Goal: Transaction & Acquisition: Purchase product/service

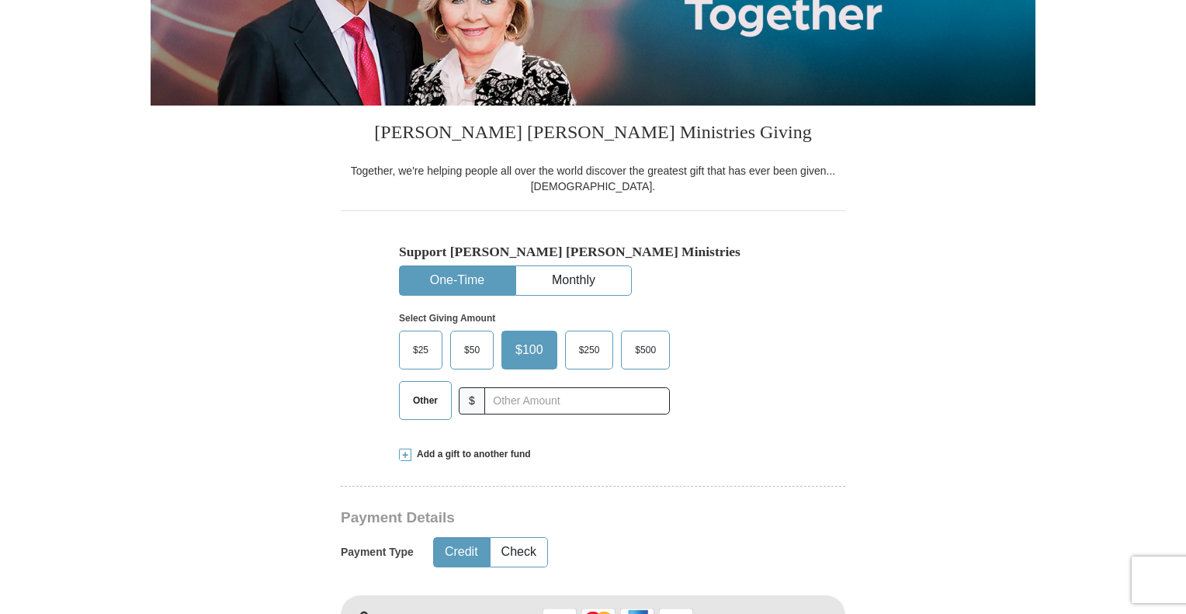
scroll to position [311, 0]
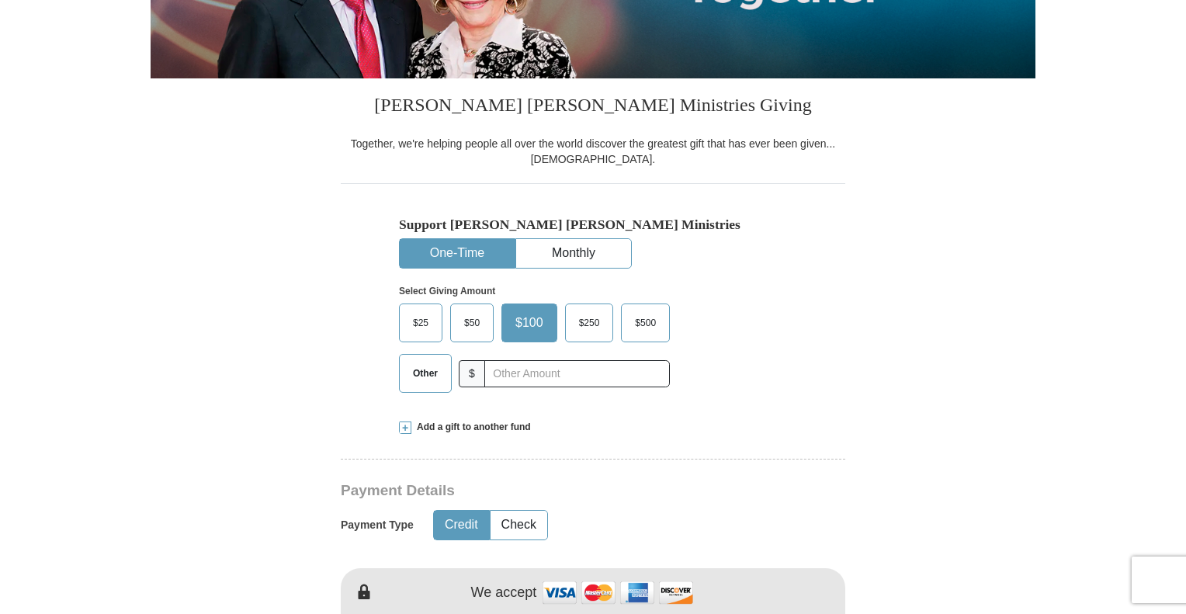
click at [450, 257] on button "One-Time" at bounding box center [457, 253] width 115 height 29
click at [423, 366] on span "Other" at bounding box center [425, 373] width 40 height 23
click at [0, 0] on input "Other" at bounding box center [0, 0] width 0 height 0
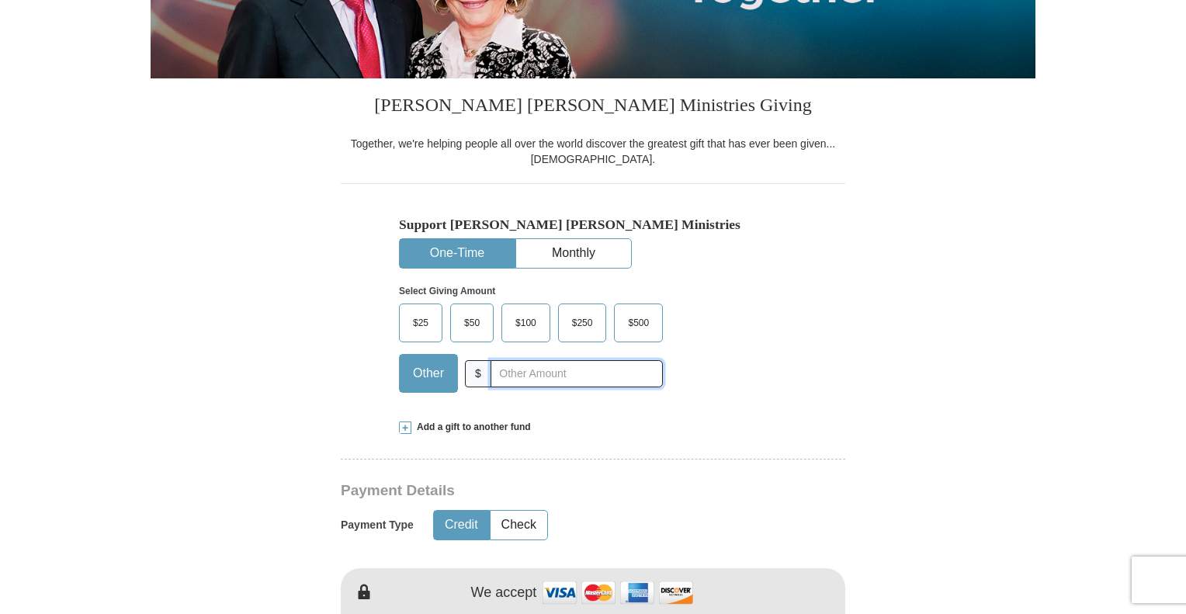
click at [506, 369] on input "text" at bounding box center [577, 373] width 172 height 27
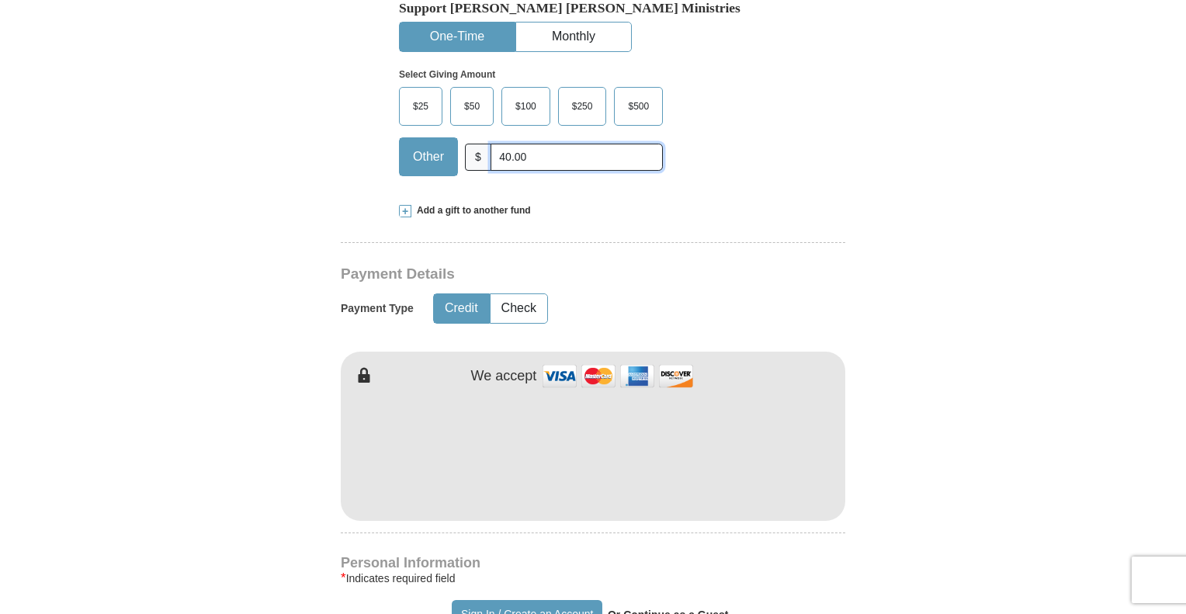
scroll to position [543, 0]
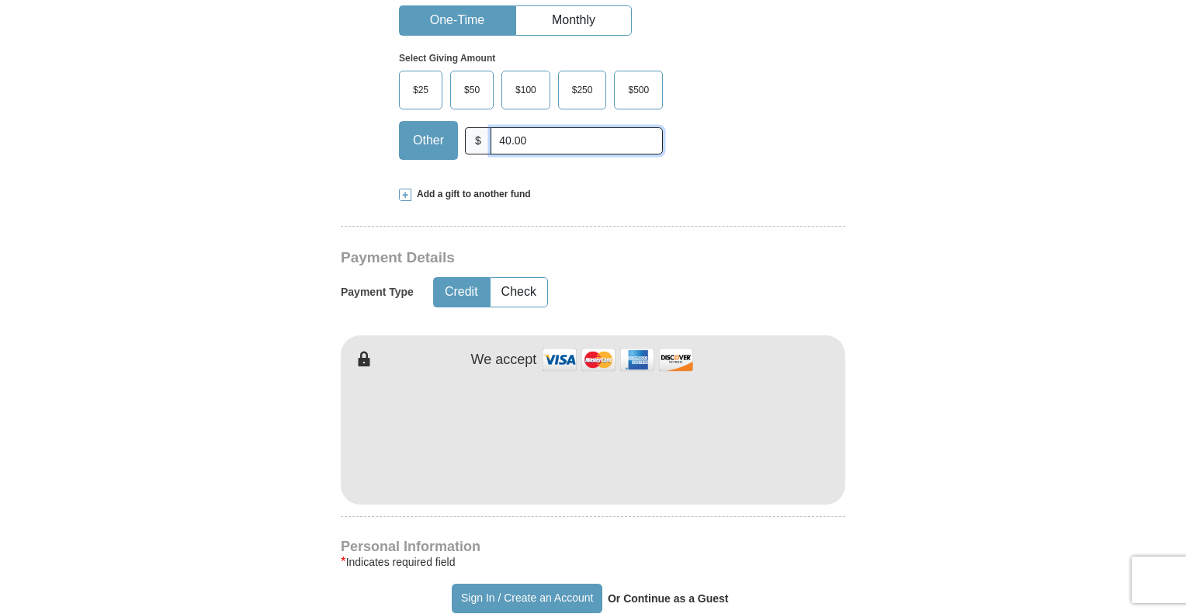
type input "40.00"
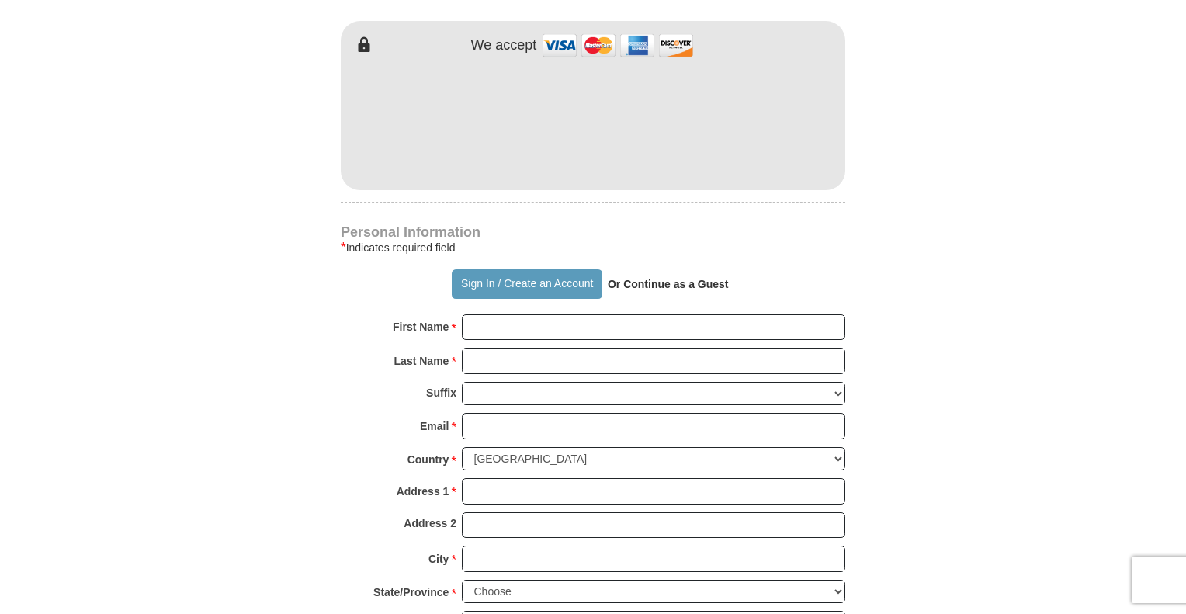
scroll to position [854, 0]
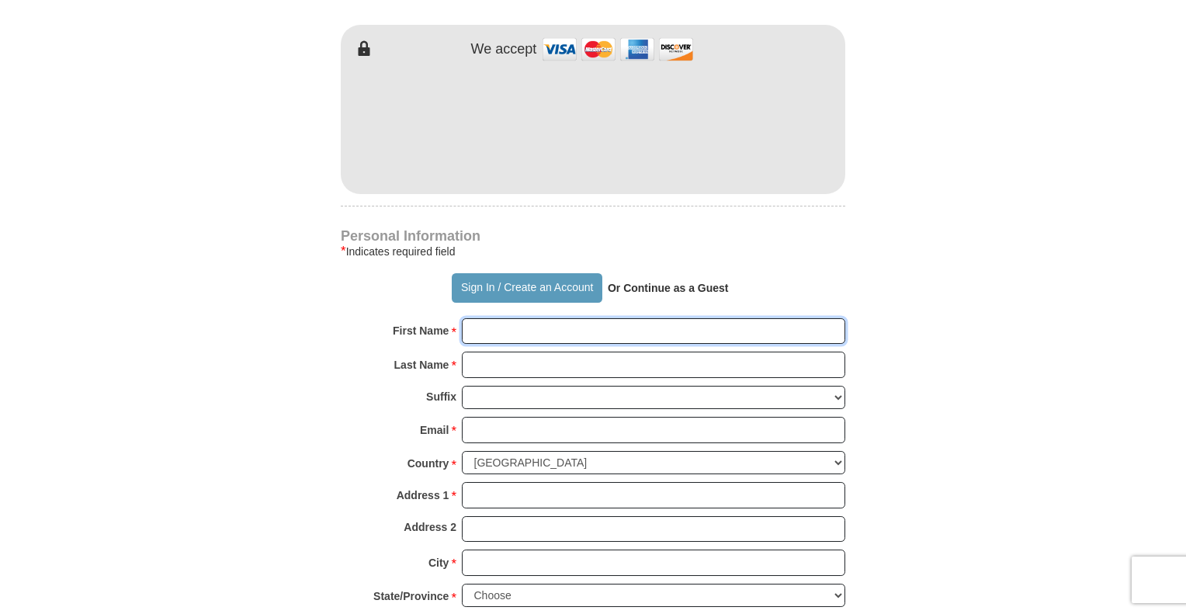
click at [495, 325] on input "First Name *" at bounding box center [654, 331] width 384 height 26
type input "/"
type input "S"
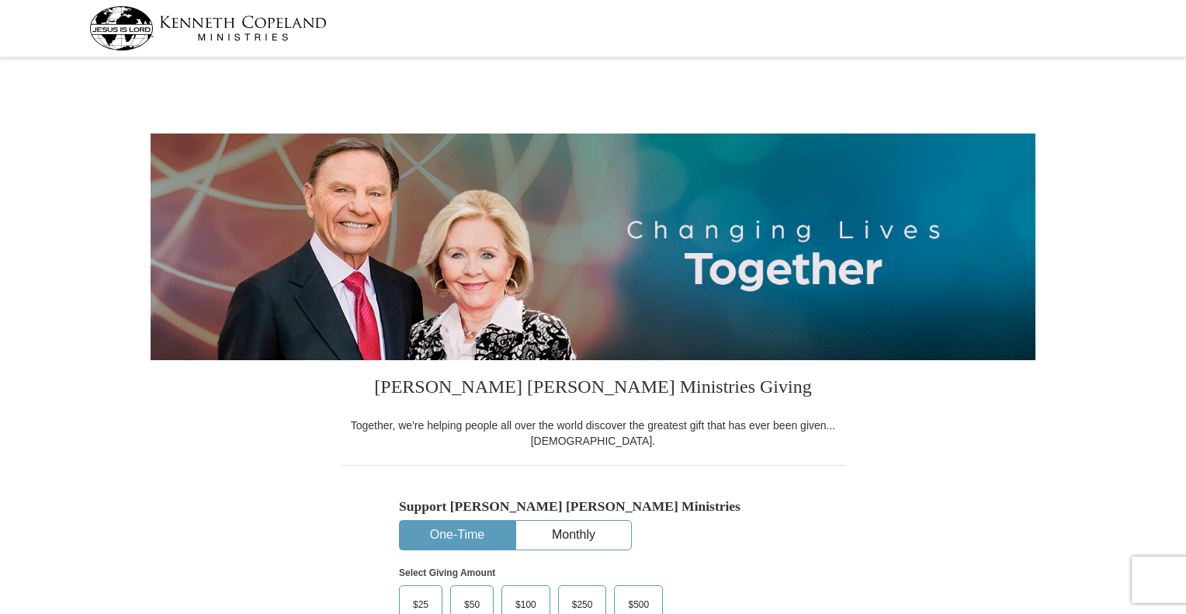
select select "TX"
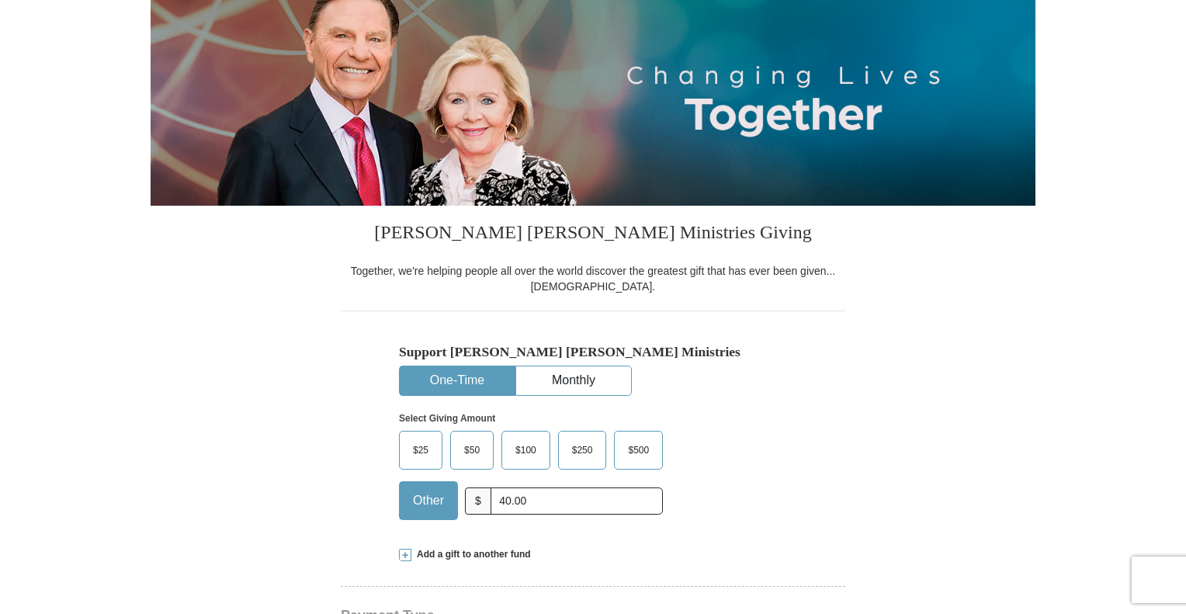
scroll to position [155, 0]
click at [435, 376] on button "One-Time" at bounding box center [457, 380] width 115 height 29
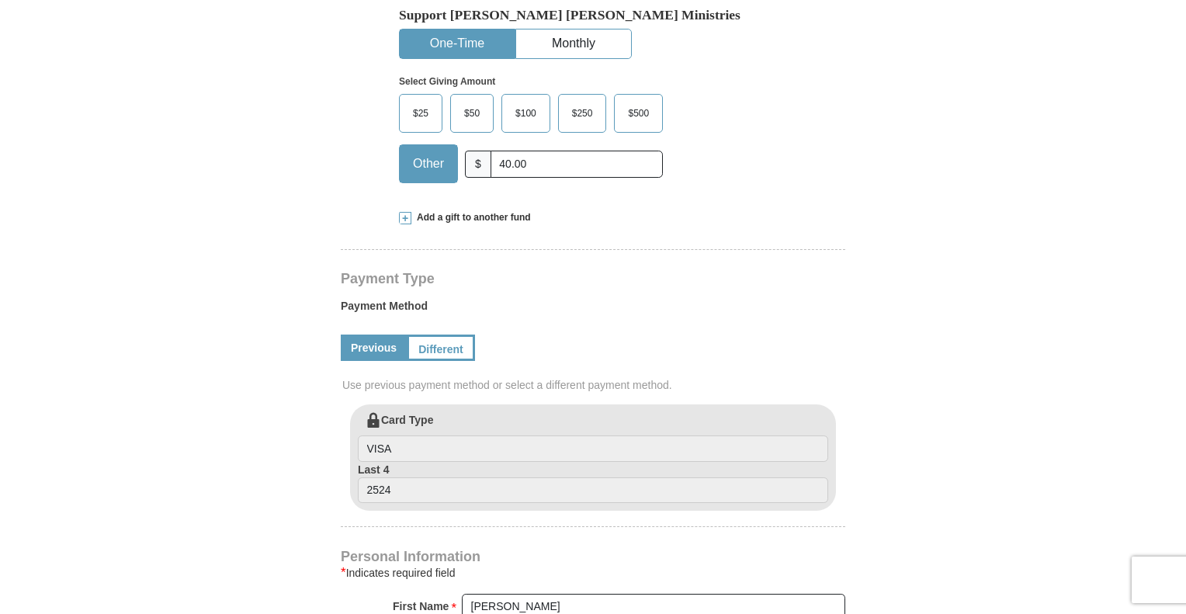
scroll to position [466, 0]
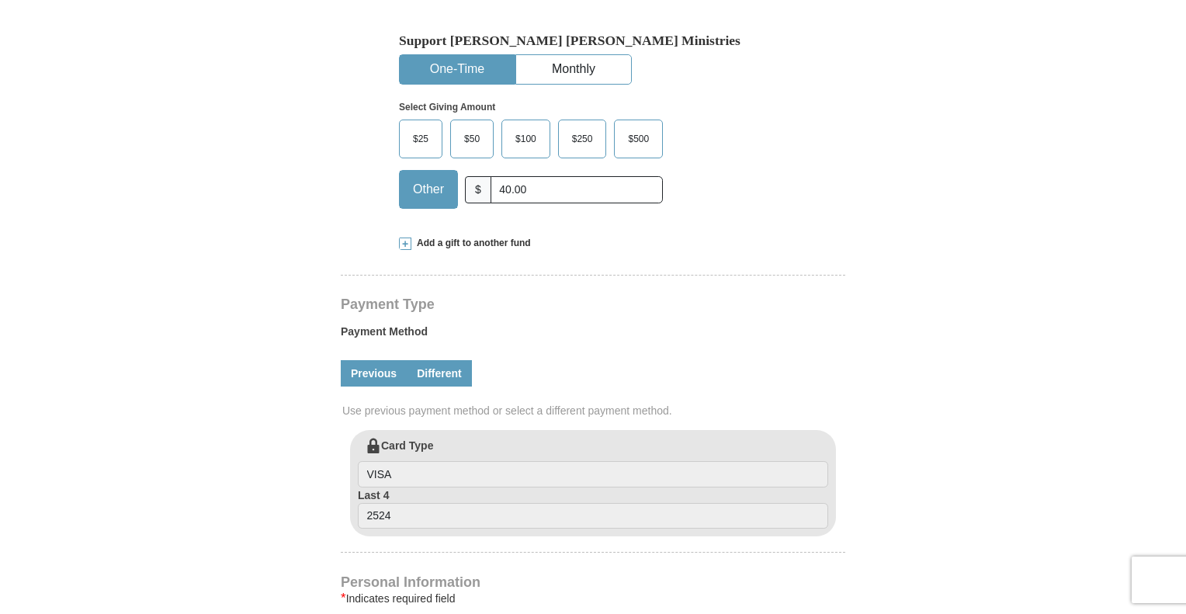
click at [453, 366] on link "Different" at bounding box center [439, 373] width 65 height 26
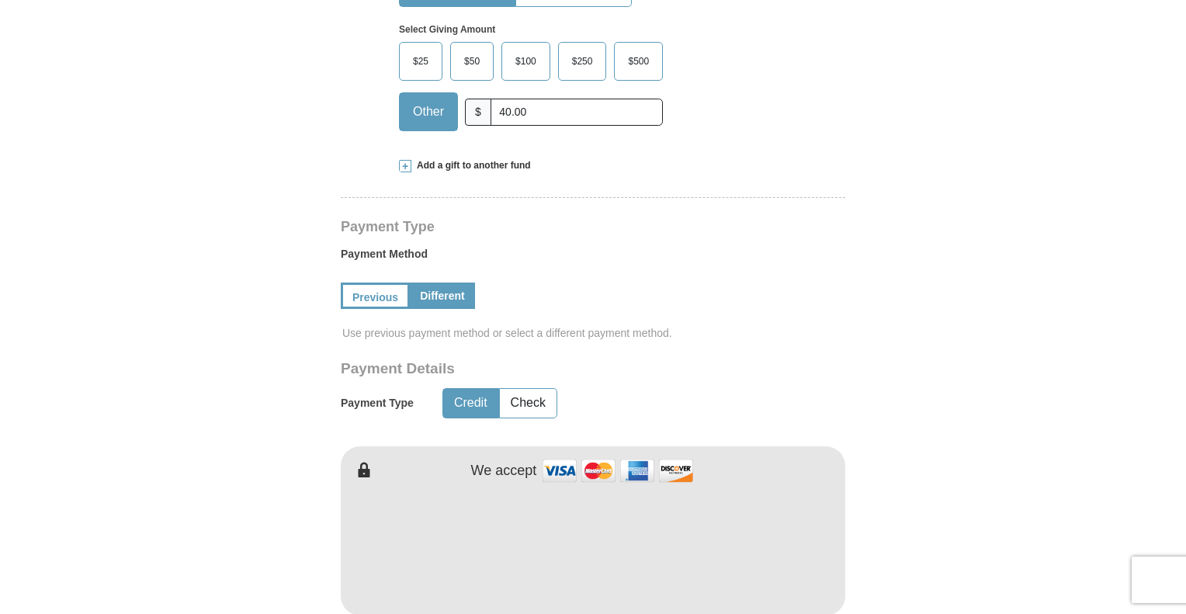
scroll to position [621, 0]
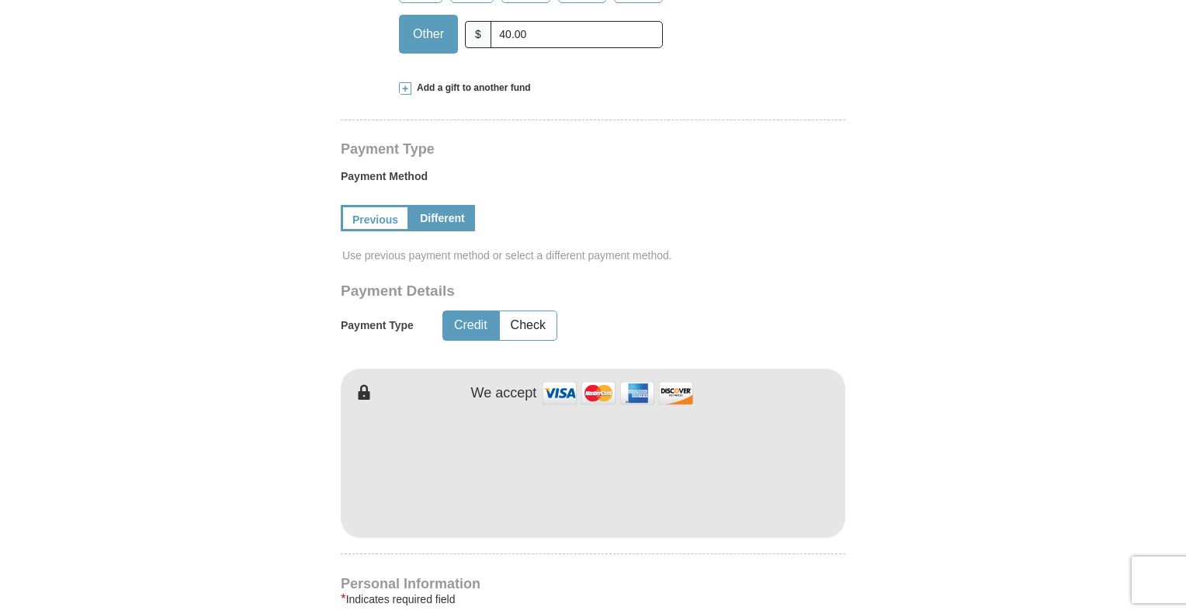
click at [562, 384] on img at bounding box center [617, 393] width 155 height 33
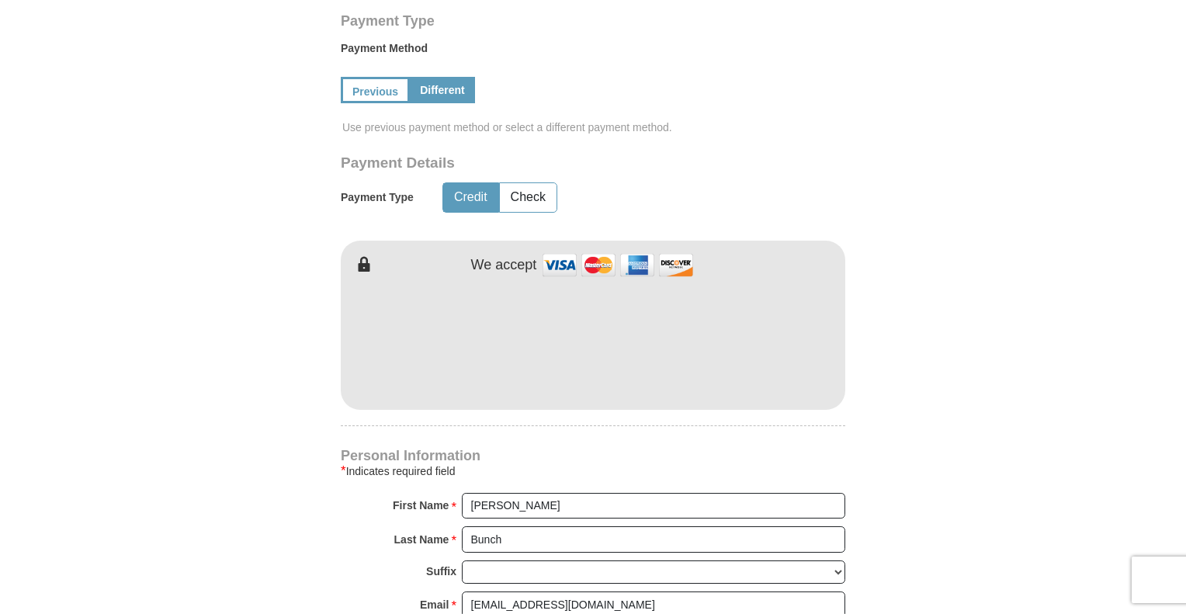
scroll to position [776, 0]
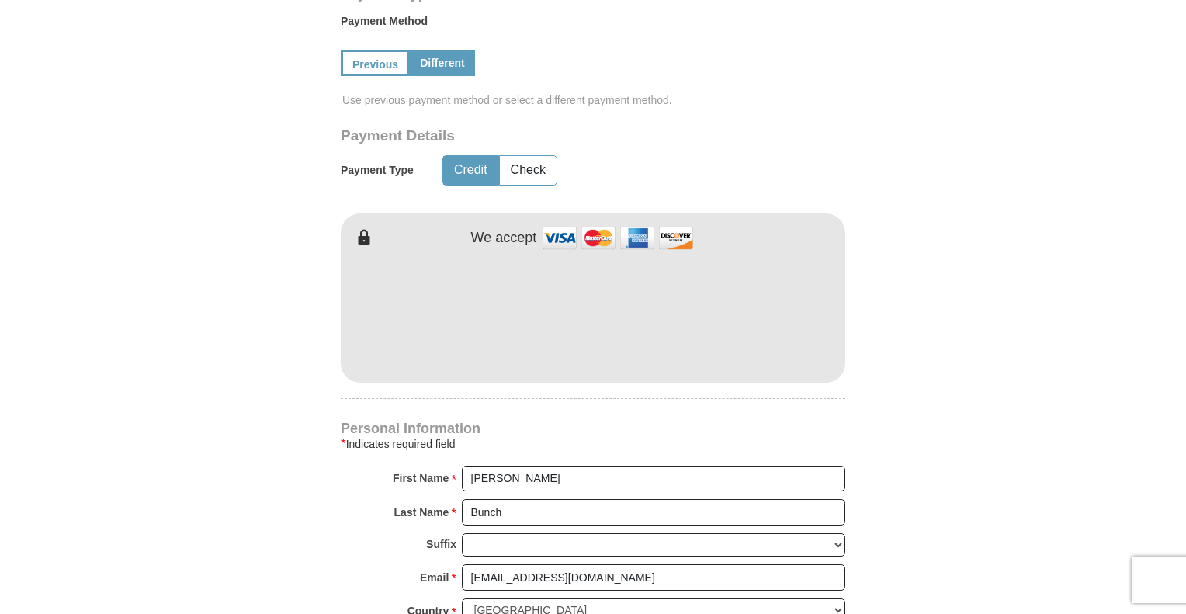
click at [287, 468] on form "Kenneth Copeland Ministries Giving Together, we're helping people all over the …" at bounding box center [593, 200] width 885 height 1829
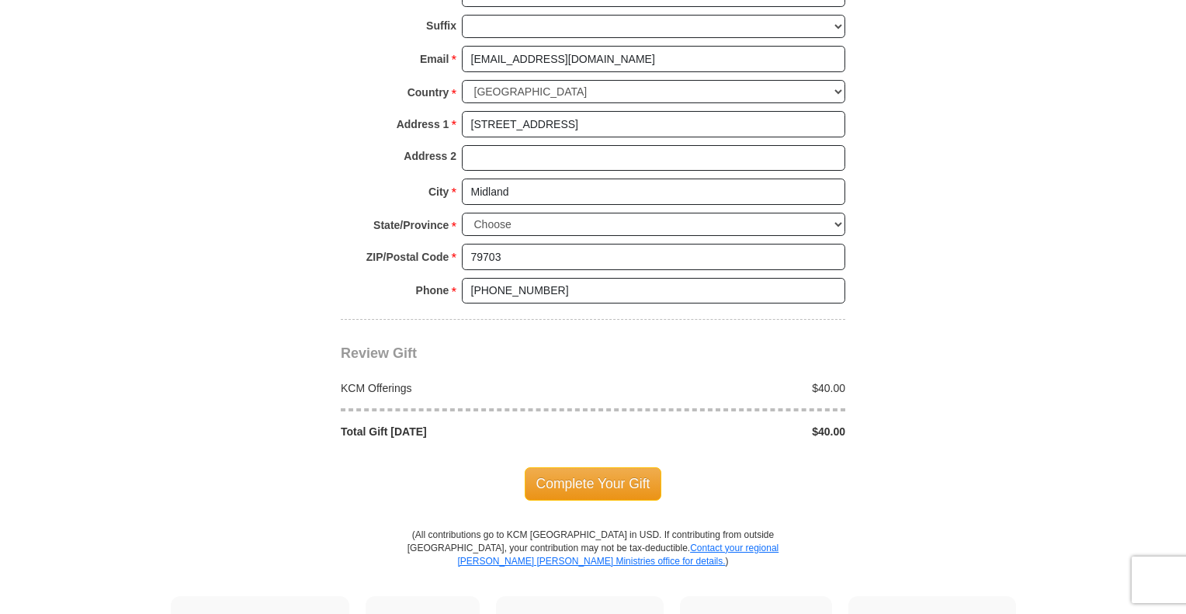
scroll to position [1320, 0]
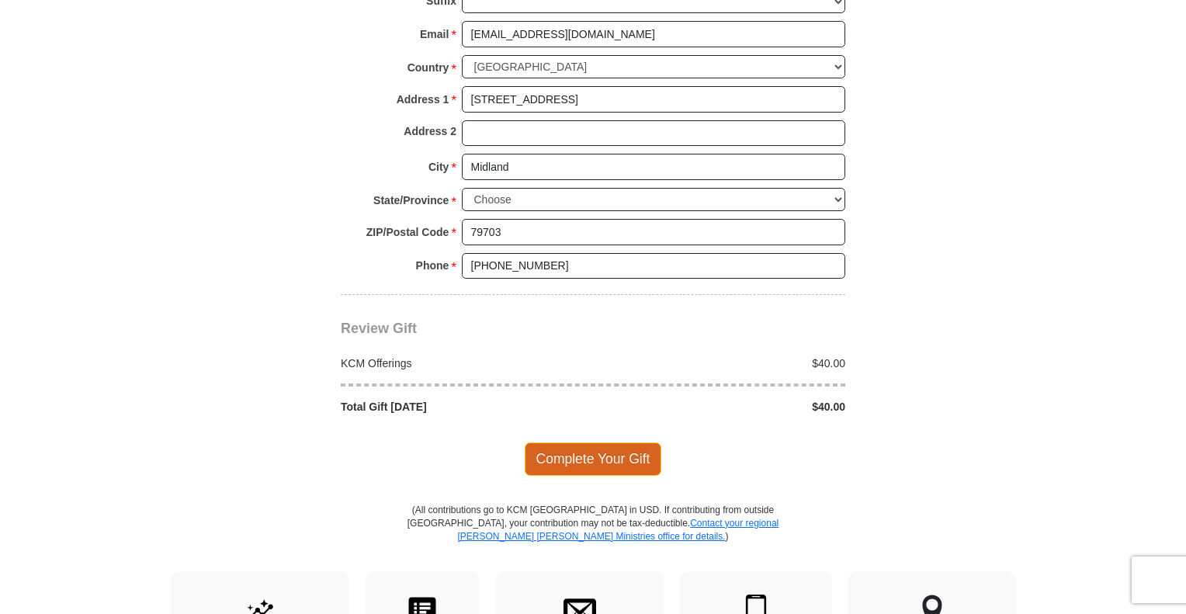
click at [630, 452] on span "Complete Your Gift" at bounding box center [593, 459] width 137 height 33
